Goal: Find specific page/section: Find specific page/section

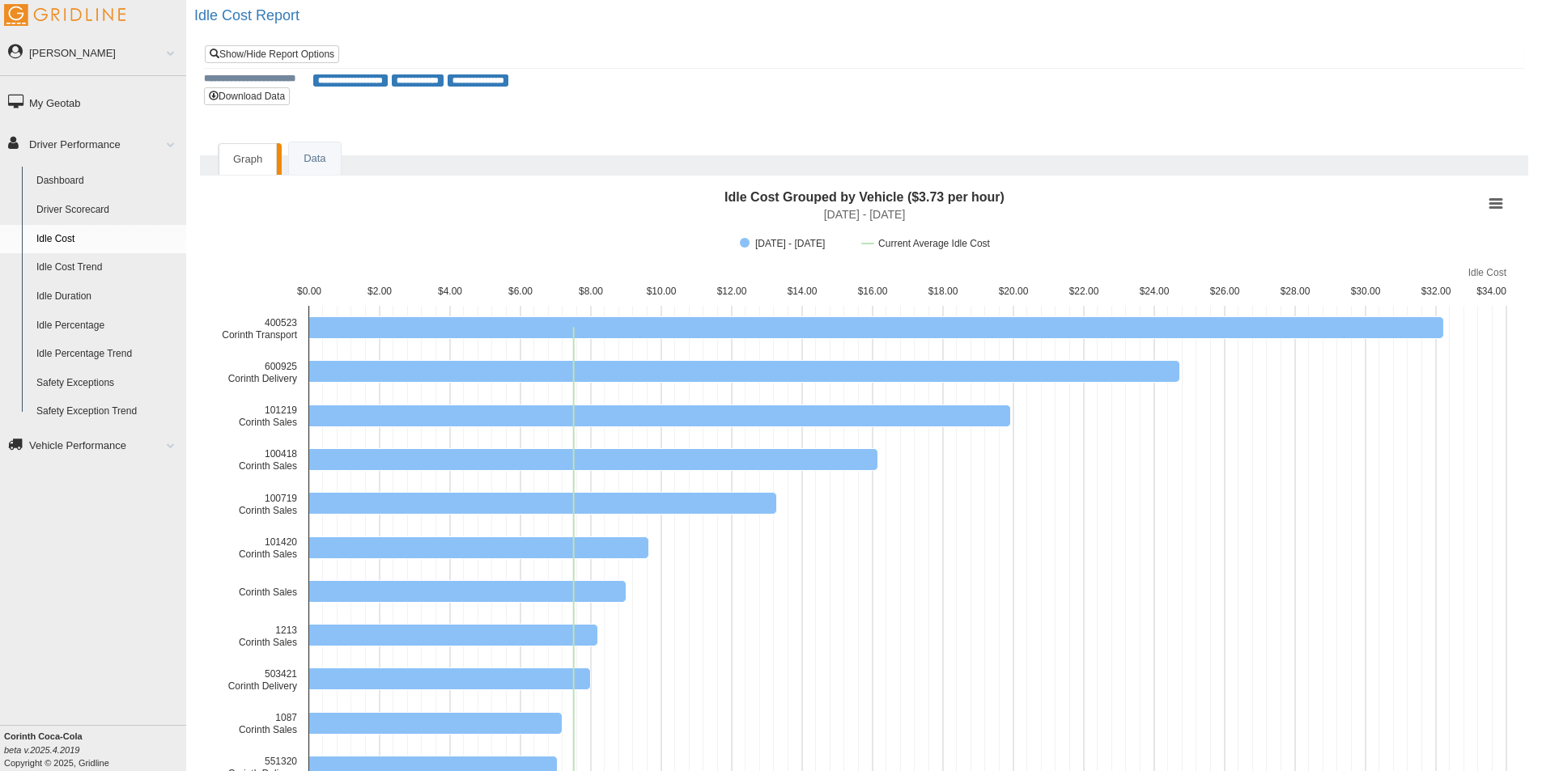
click at [100, 308] on link "Idle Duration" at bounding box center [107, 296] width 157 height 29
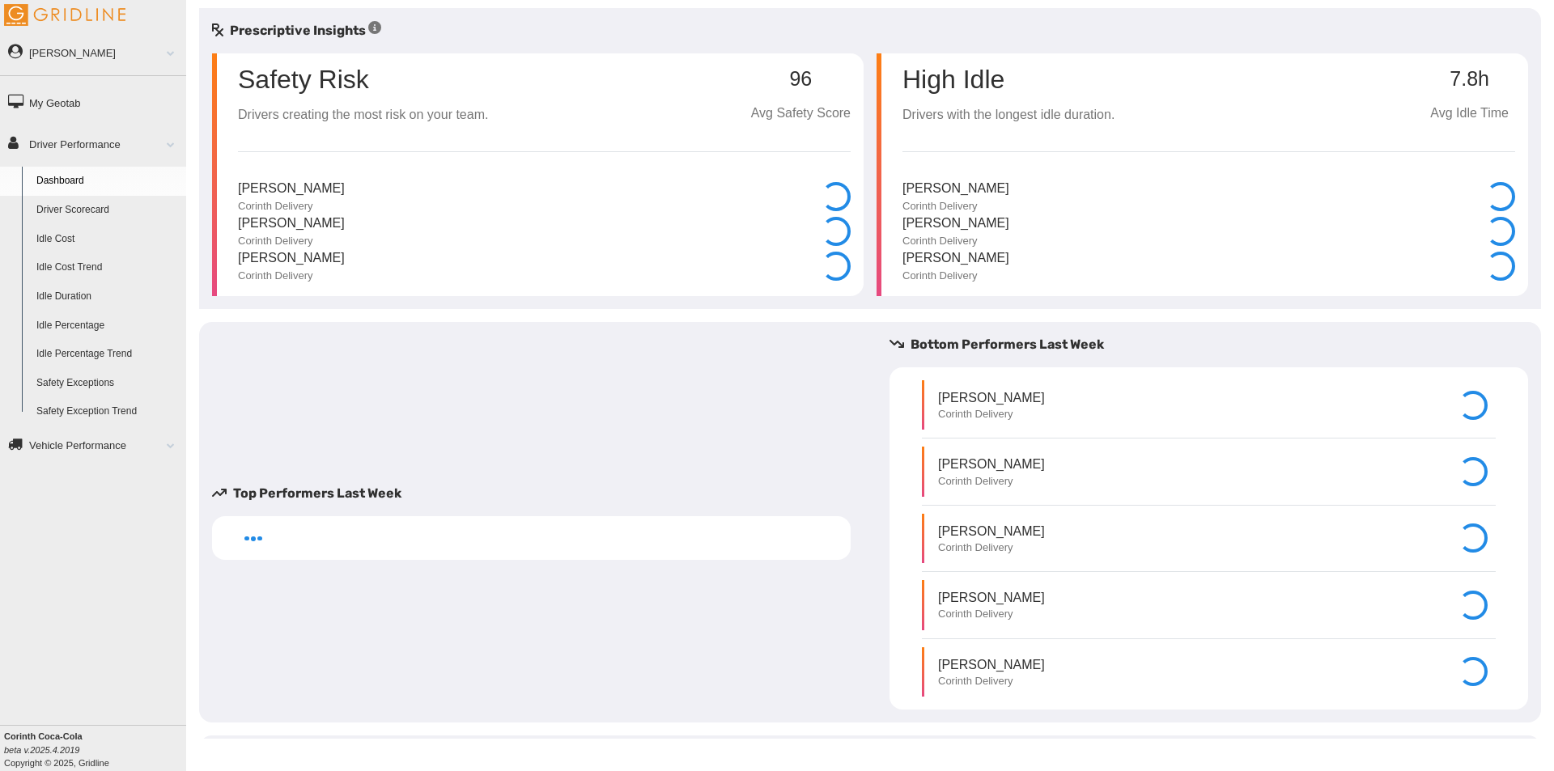
select select "**********"
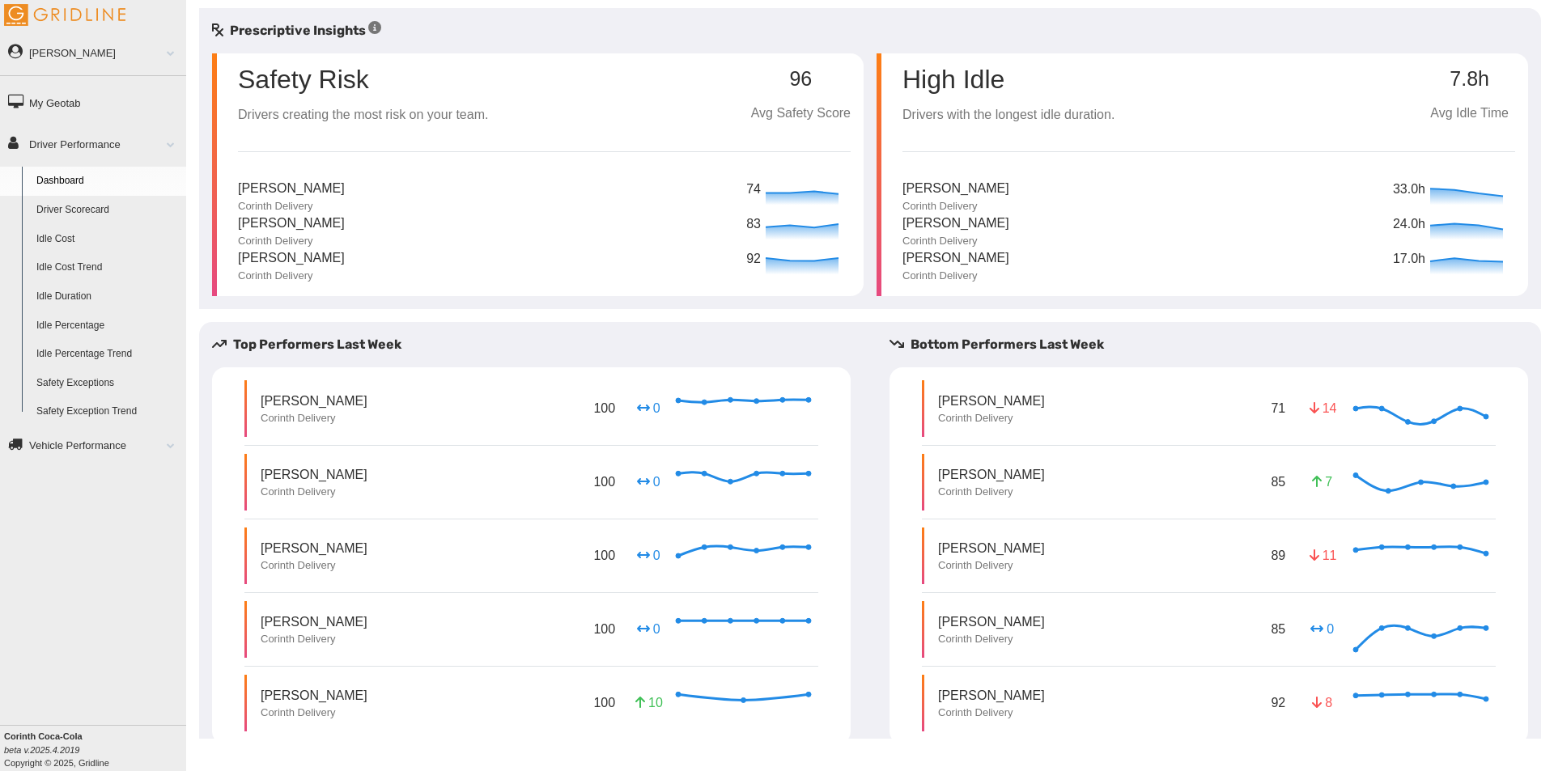
click at [80, 325] on link "Idle Percentage" at bounding box center [107, 326] width 157 height 29
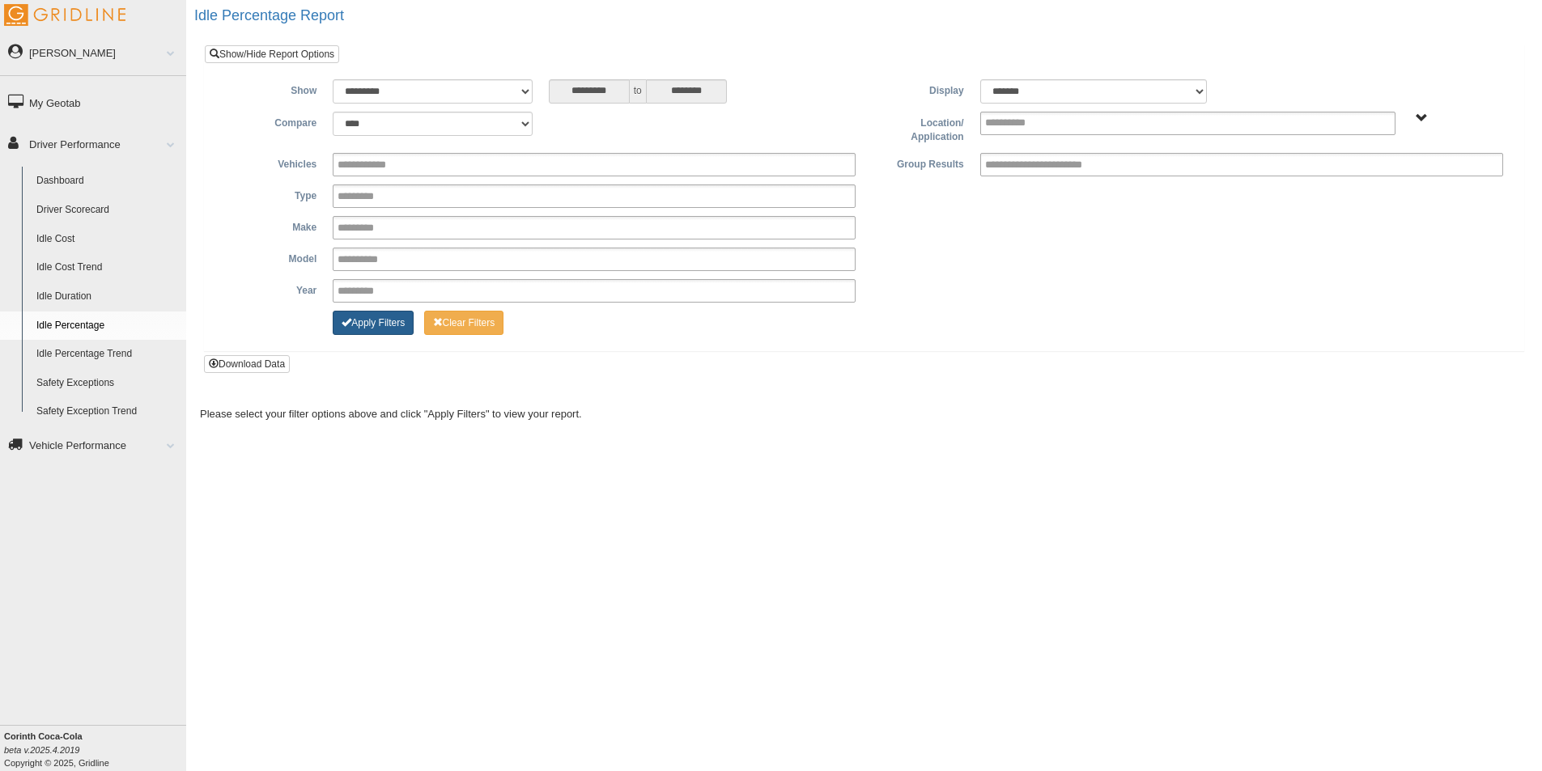
click at [368, 329] on button "Apply Filters" at bounding box center [373, 323] width 81 height 24
